Goal: Transaction & Acquisition: Purchase product/service

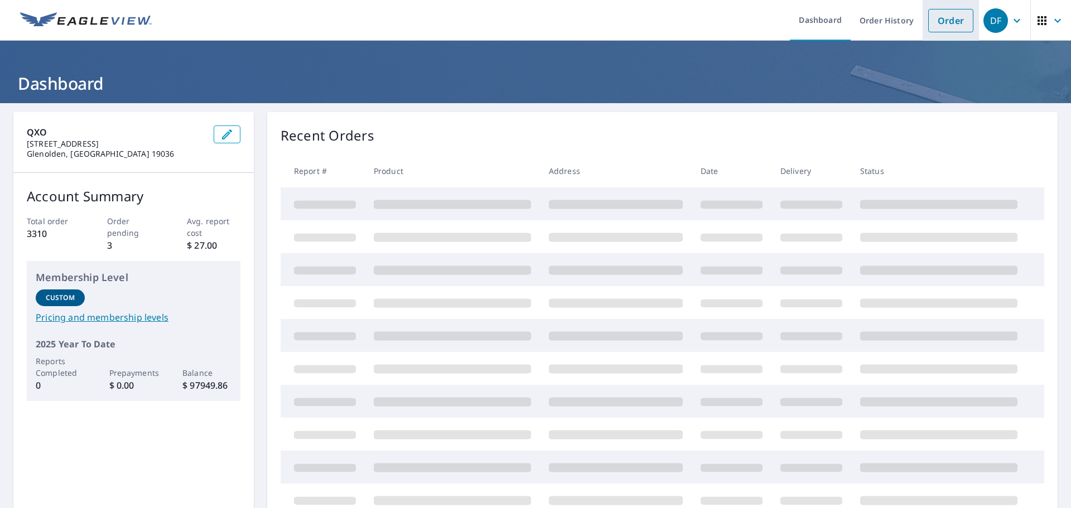
click at [948, 28] on link "Order" at bounding box center [950, 20] width 45 height 23
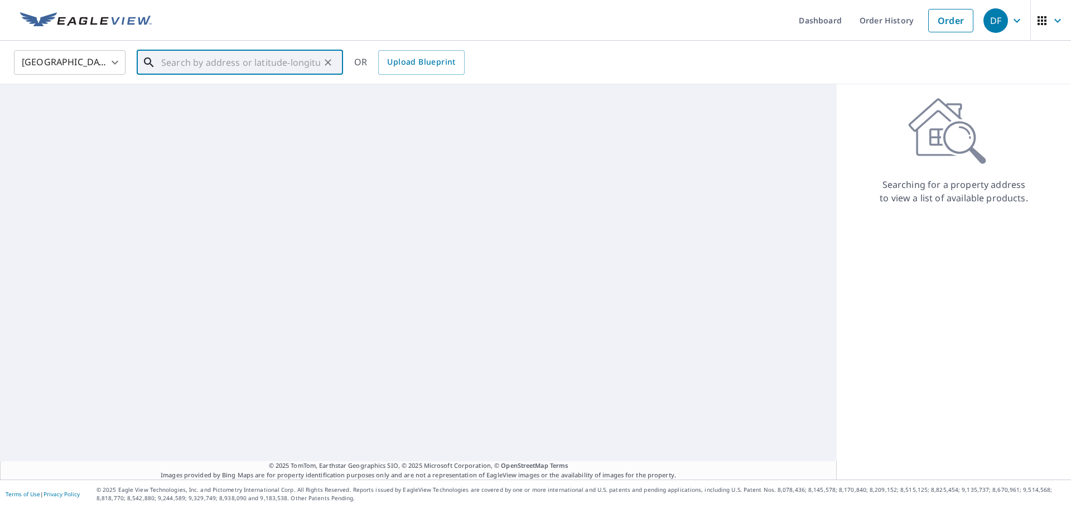
click at [184, 64] on input "text" at bounding box center [240, 62] width 159 height 31
paste input "[STREET_ADDRESS][PERSON_NAME]"
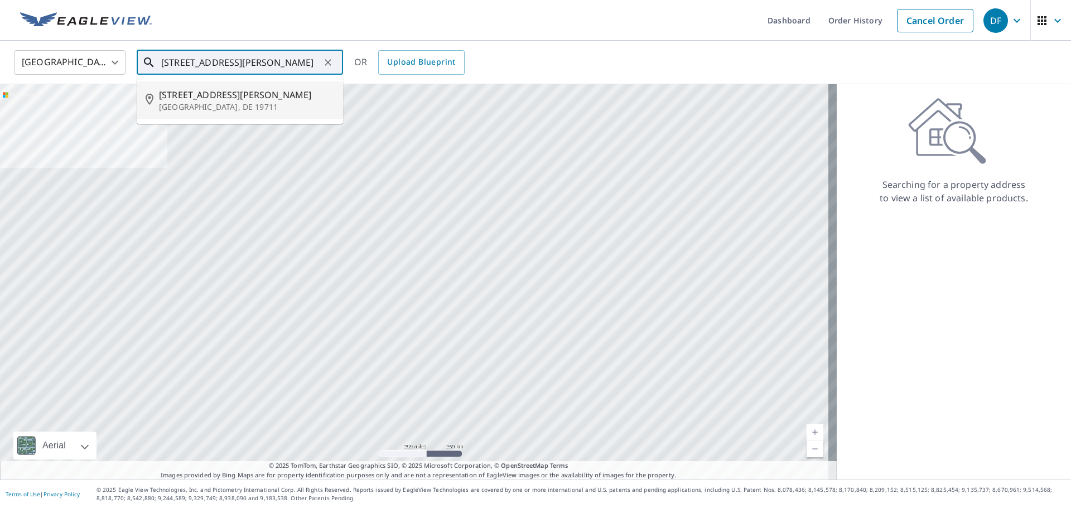
click at [210, 104] on p "[GEOGRAPHIC_DATA], DE 19711" at bounding box center [246, 107] width 175 height 11
type input "[STREET_ADDRESS][PERSON_NAME]"
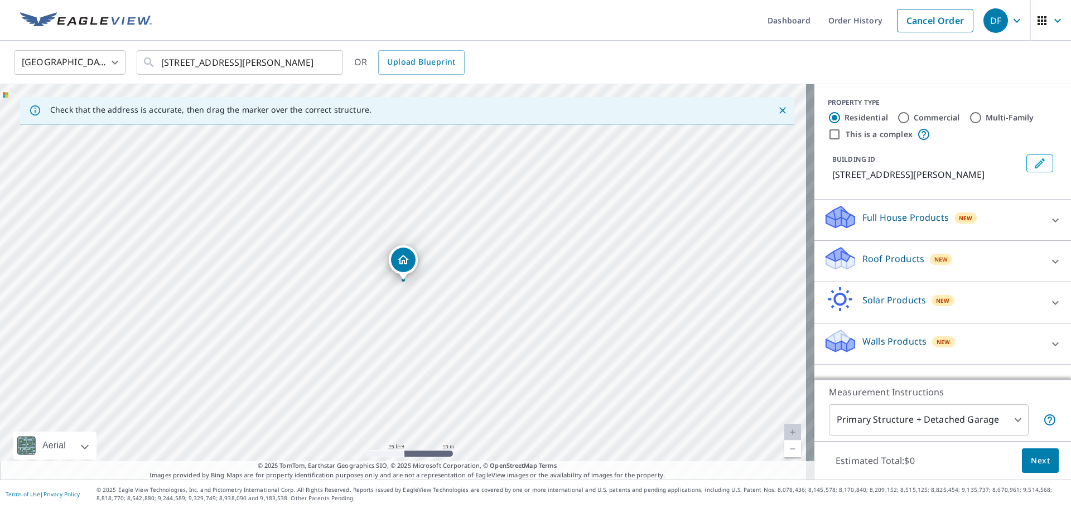
click at [1021, 255] on div "Roof Products New" at bounding box center [932, 261] width 219 height 32
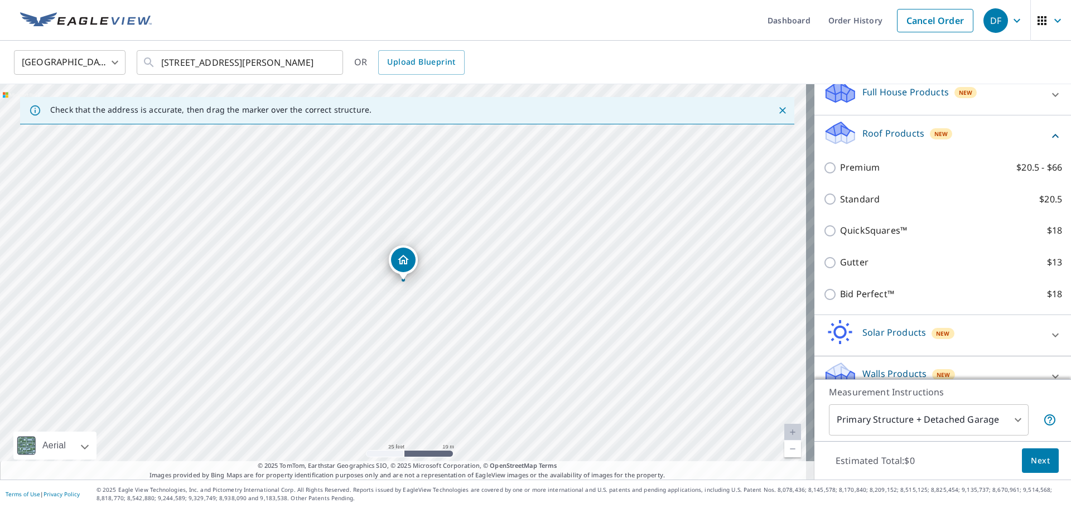
scroll to position [144, 0]
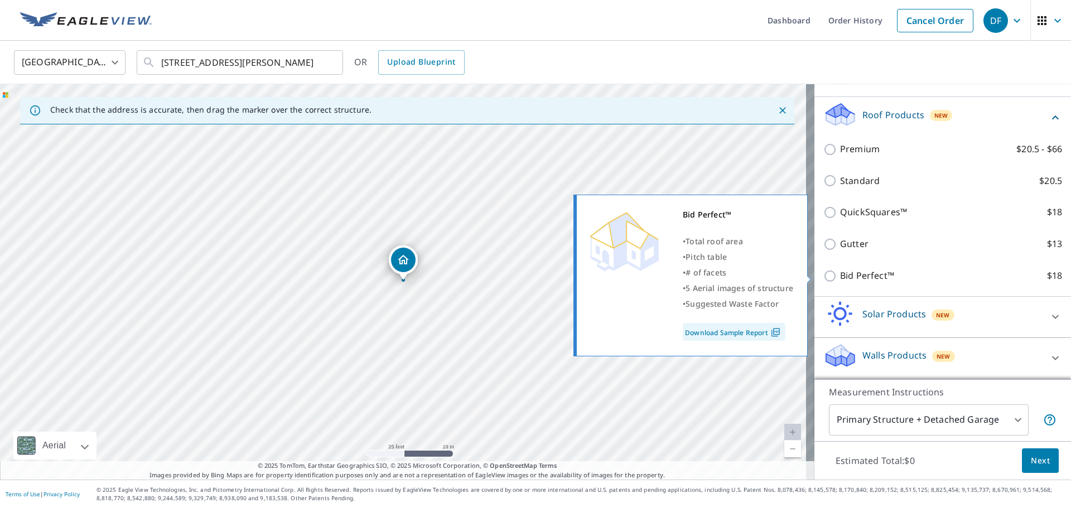
click at [891, 277] on label "Bid Perfect™ $18" at bounding box center [951, 276] width 222 height 14
click at [840, 277] on input "Bid Perfect™ $18" at bounding box center [831, 275] width 17 height 13
checkbox input "true"
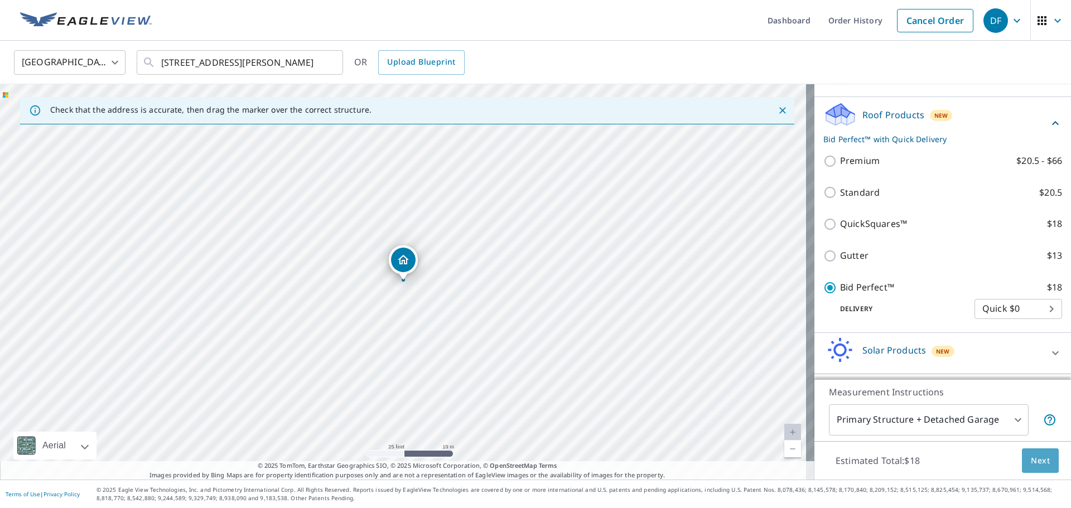
click at [1034, 464] on span "Next" at bounding box center [1040, 461] width 19 height 14
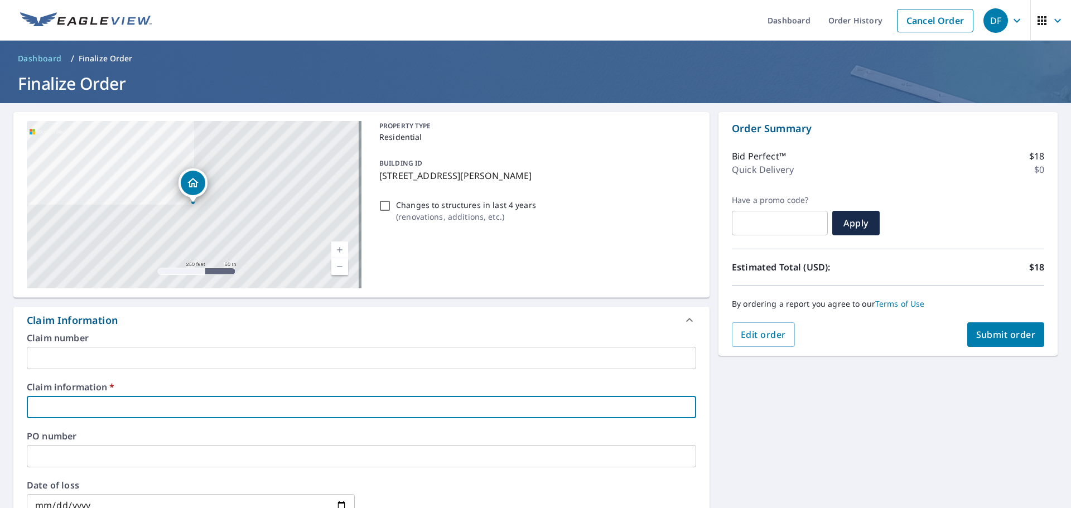
click at [153, 403] on input "text" at bounding box center [361, 407] width 669 height 22
type input "334572"
checkbox input "true"
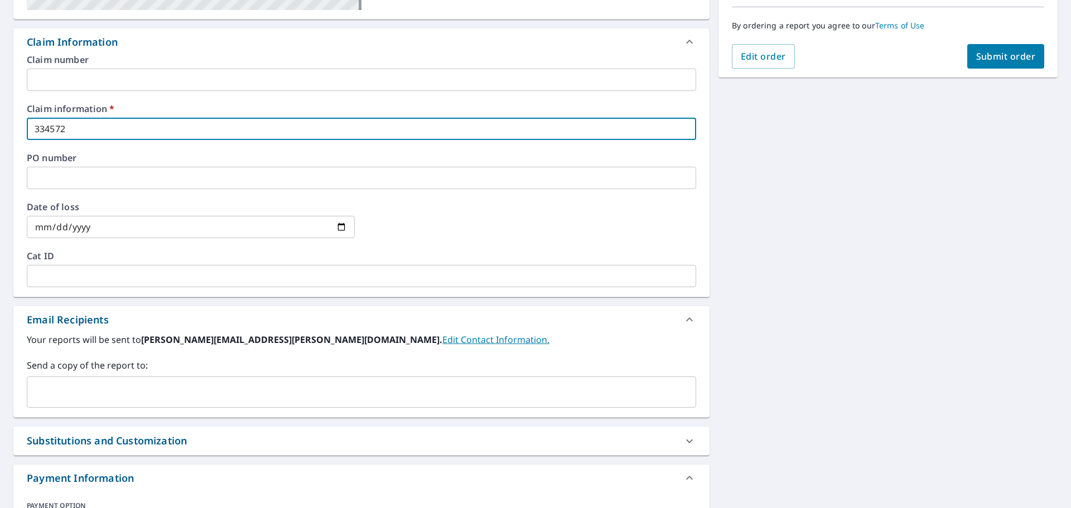
scroll to position [279, 0]
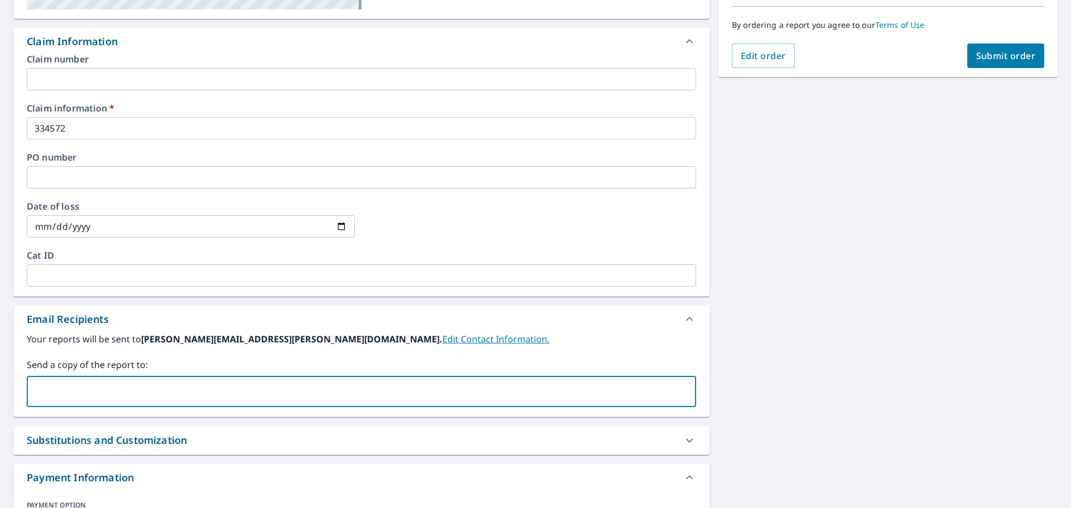
click at [121, 401] on input "text" at bounding box center [353, 391] width 643 height 21
type input "[PERSON_NAME][EMAIL_ADDRESS][PERSON_NAME][DOMAIN_NAME]"
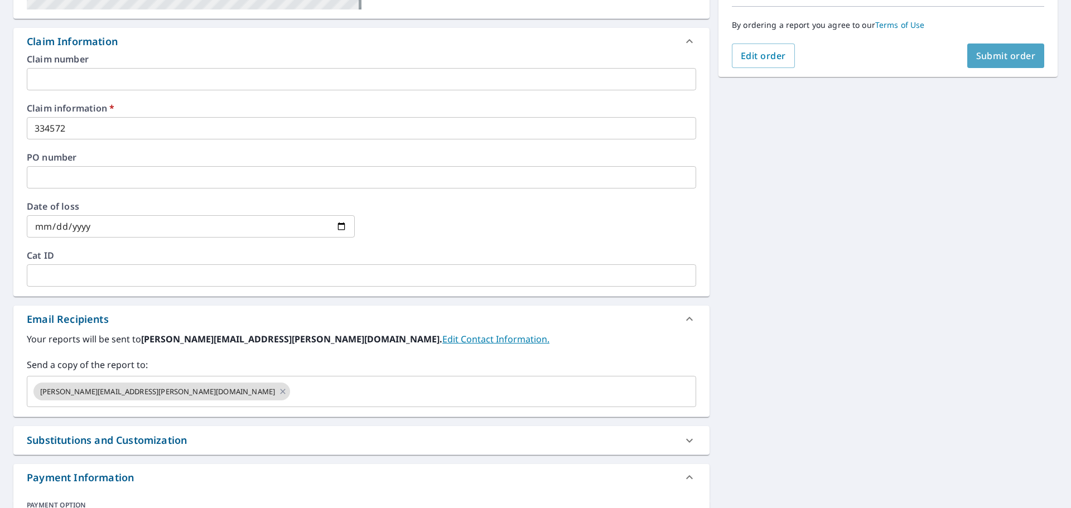
click at [980, 50] on span "Submit order" at bounding box center [1006, 56] width 60 height 12
checkbox input "true"
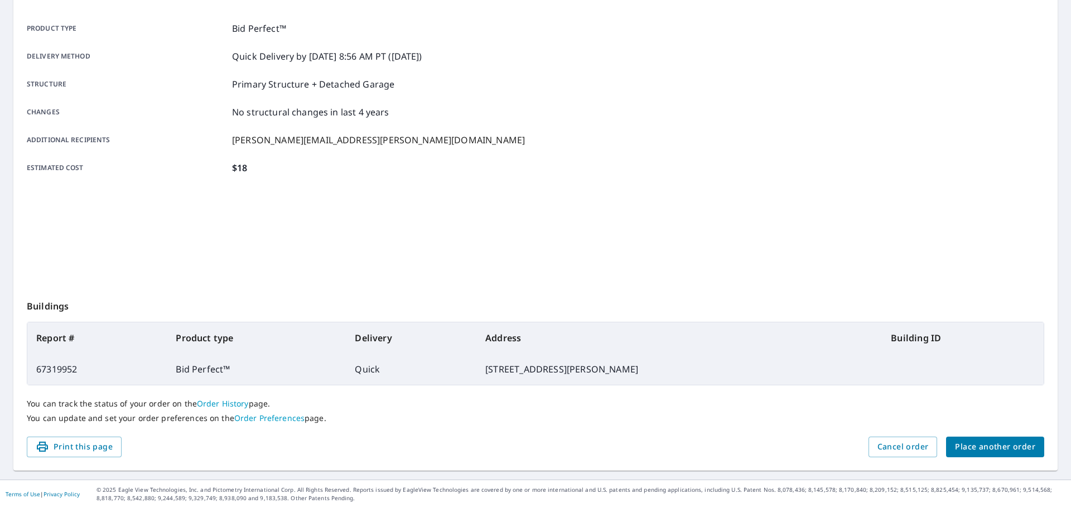
scroll to position [148, 0]
